Goal: Obtain resource: Download file/media

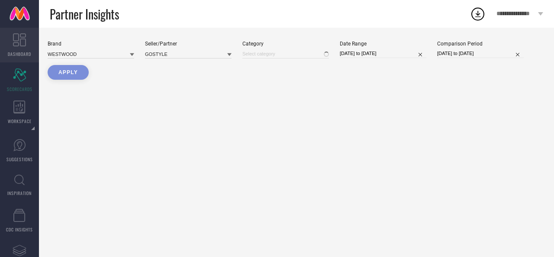
type input "All"
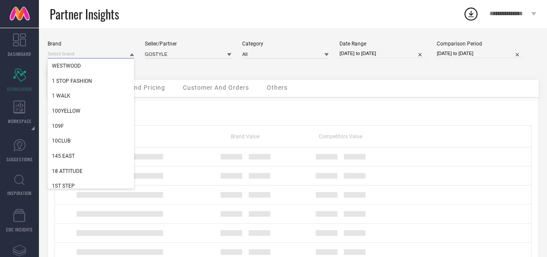
click at [82, 51] on input at bounding box center [91, 53] width 87 height 9
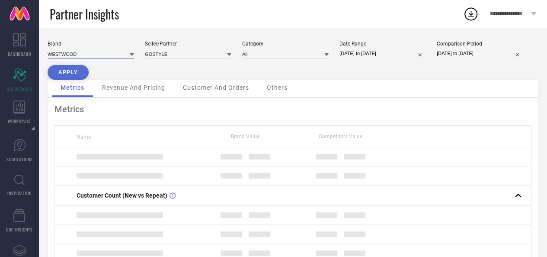
click at [86, 53] on input at bounding box center [91, 53] width 87 height 9
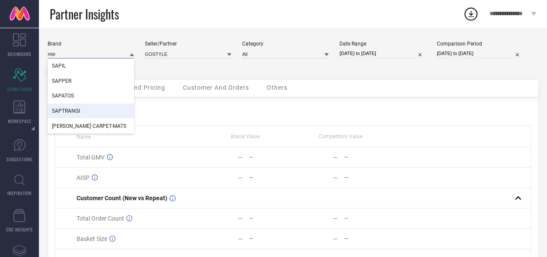
type input "sap"
click at [80, 112] on div "SAPTRANGI" at bounding box center [91, 110] width 87 height 15
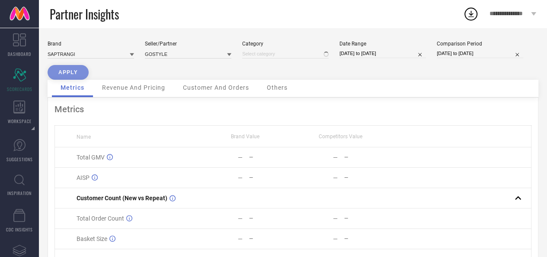
type input "All"
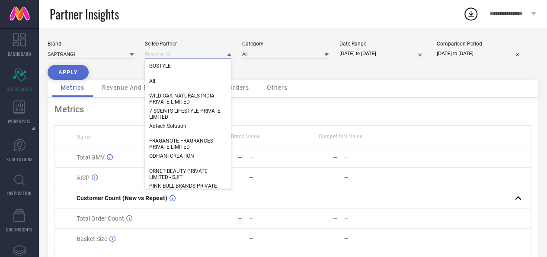
click at [183, 50] on input at bounding box center [188, 53] width 87 height 9
paste input "Vastreeni"
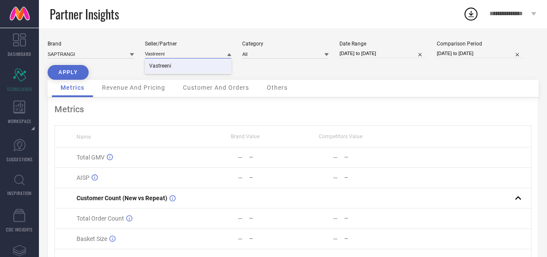
type input "Vastreeni"
click at [174, 67] on div "Vastreeni" at bounding box center [188, 65] width 87 height 15
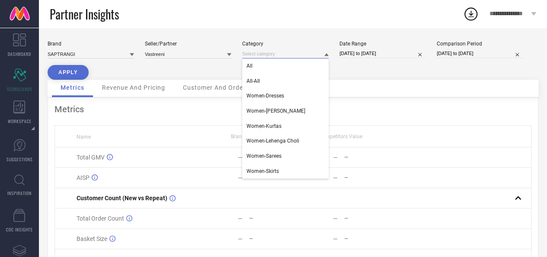
click at [267, 57] on input at bounding box center [285, 53] width 87 height 9
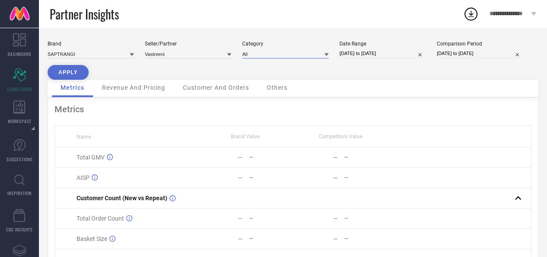
click at [267, 58] on input at bounding box center [285, 53] width 87 height 9
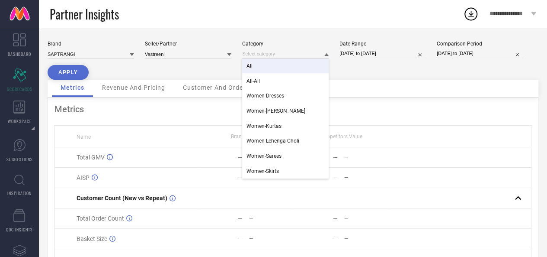
click at [268, 66] on div "All" at bounding box center [285, 65] width 87 height 15
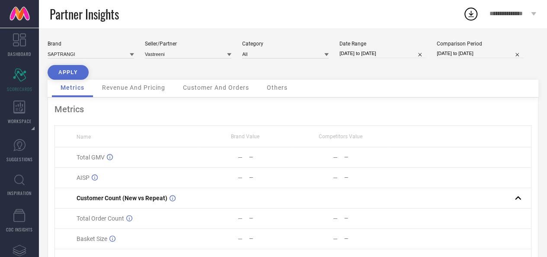
select select "11"
select select "2024"
select select "2025"
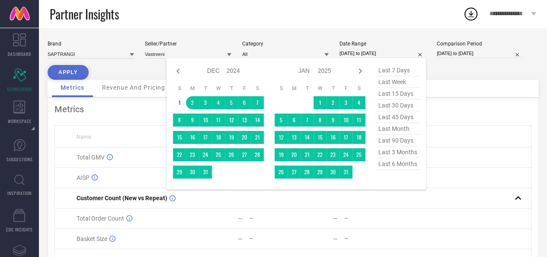
click at [369, 51] on input "[DATE] to [DATE]" at bounding box center [383, 53] width 87 height 9
click at [393, 167] on span "last 6 months" at bounding box center [397, 164] width 43 height 12
type input "[DATE] to [DATE]"
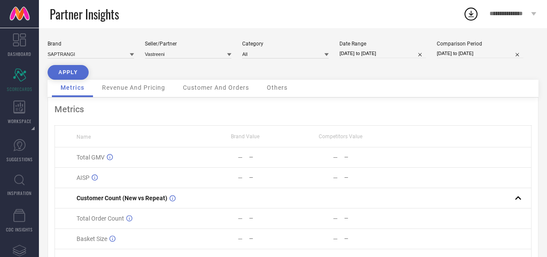
click at [76, 76] on button "APPLY" at bounding box center [68, 72] width 41 height 15
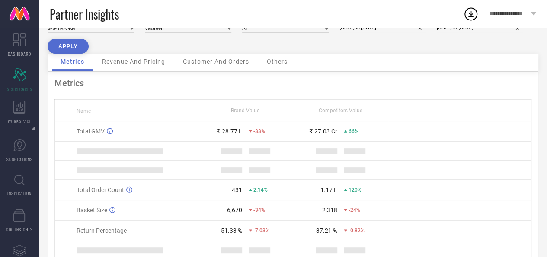
scroll to position [26, 0]
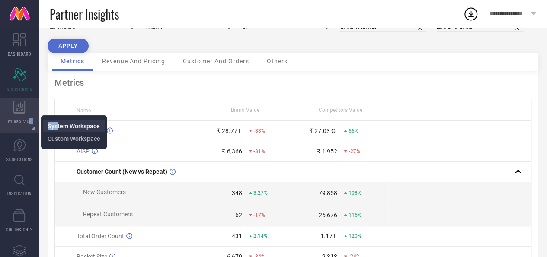
drag, startPoint x: 29, startPoint y: 122, endPoint x: 57, endPoint y: 124, distance: 28.2
click at [39, 124] on li "WORKSPACE System Workspace Custom Workspace" at bounding box center [19, 115] width 39 height 35
click at [57, 124] on span "System Workspace" at bounding box center [74, 125] width 52 height 7
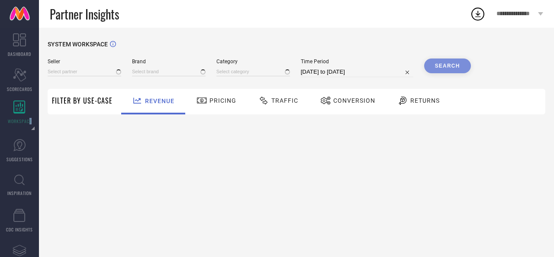
type input "All"
type input "1 STOP FASHION"
type input "All"
click at [92, 73] on input at bounding box center [85, 71] width 74 height 9
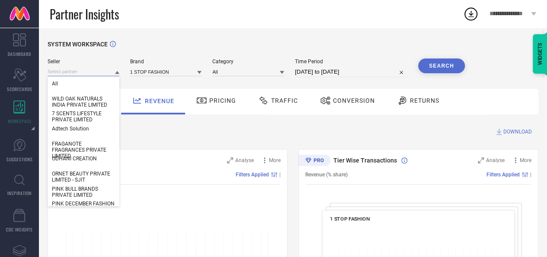
paste input "Vastreeni"
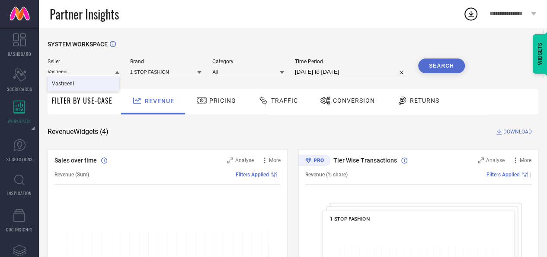
type input "Vastreeni"
click at [90, 90] on div "Vastreeni" at bounding box center [84, 83] width 72 height 15
click at [145, 69] on input at bounding box center [166, 71] width 72 height 9
click at [151, 67] on div "Brand" at bounding box center [166, 67] width 72 height 19
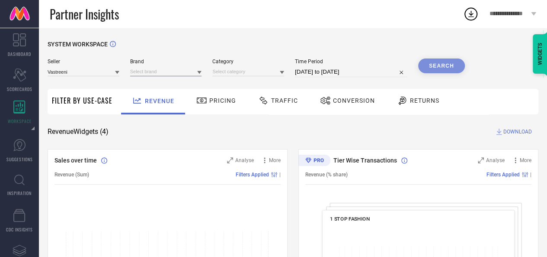
click at [151, 70] on input at bounding box center [166, 71] width 72 height 9
click at [156, 73] on input at bounding box center [166, 71] width 72 height 9
click at [157, 82] on span "SAPTRANGI" at bounding box center [149, 83] width 28 height 6
click at [225, 69] on div at bounding box center [248, 72] width 72 height 10
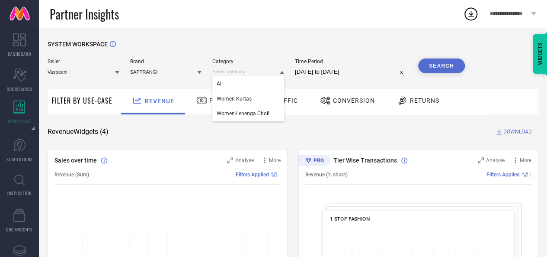
click at [225, 69] on input at bounding box center [248, 71] width 72 height 9
click at [231, 75] on input at bounding box center [248, 71] width 72 height 9
click at [233, 84] on div "All" at bounding box center [248, 83] width 72 height 15
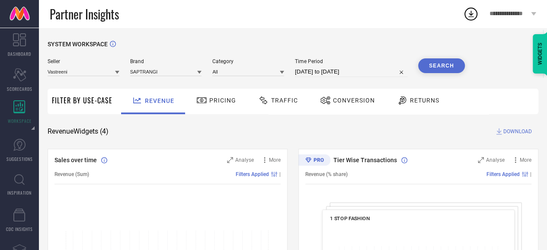
select select "7"
select select "2025"
select select "8"
select select "2025"
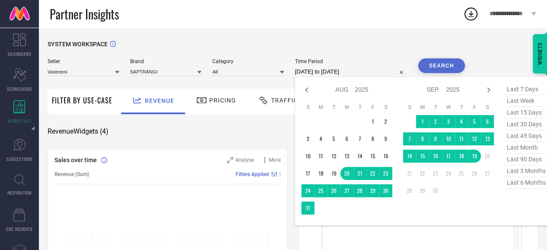
click at [369, 74] on input "[DATE] to [DATE]" at bounding box center [351, 72] width 112 height 10
click at [525, 183] on span "last 6 months" at bounding box center [526, 183] width 43 height 12
type input "[DATE] to [DATE]"
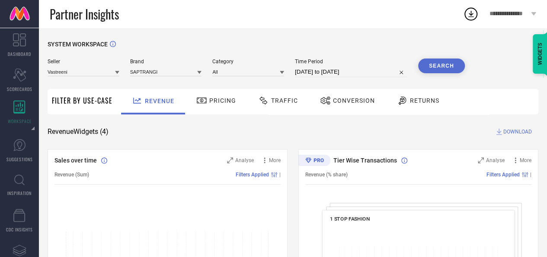
click at [446, 72] on button "Search" at bounding box center [441, 65] width 47 height 15
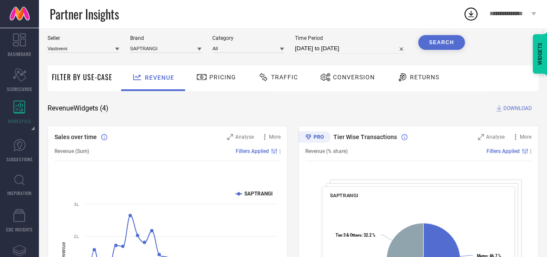
scroll to position [22, 0]
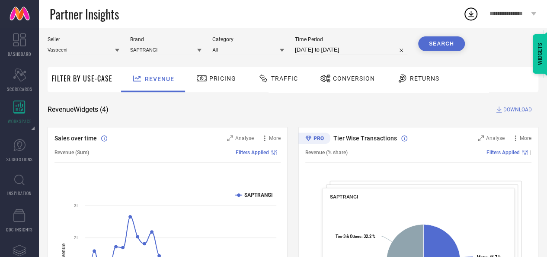
click at [515, 108] on span "DOWNLOAD" at bounding box center [518, 109] width 29 height 9
click at [418, 80] on span "Returns" at bounding box center [424, 78] width 29 height 7
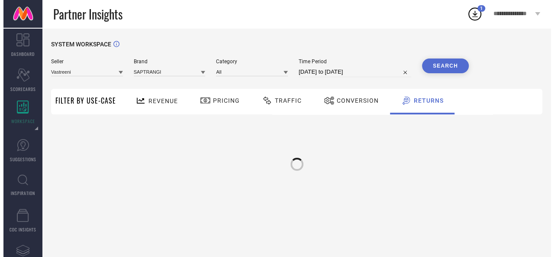
scroll to position [0, 0]
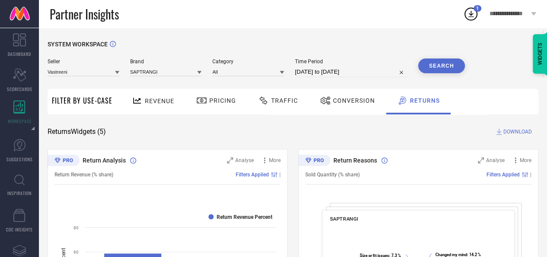
click at [521, 130] on span "DOWNLOAD" at bounding box center [518, 131] width 29 height 9
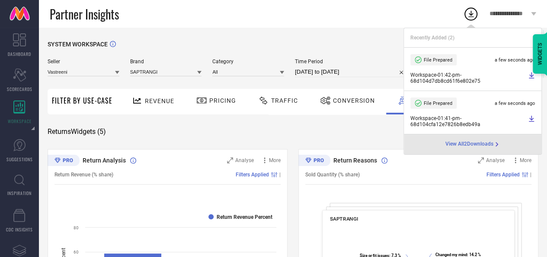
click at [473, 144] on span "View All 2 Downloads" at bounding box center [470, 144] width 48 height 7
